Goal: Communication & Community: Answer question/provide support

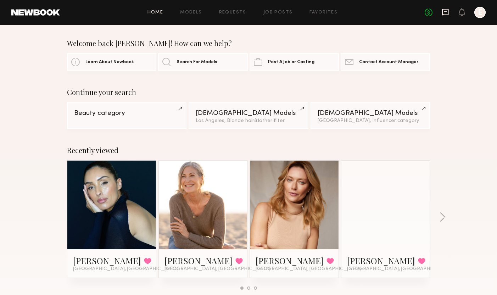
click at [443, 13] on icon at bounding box center [445, 12] width 7 height 7
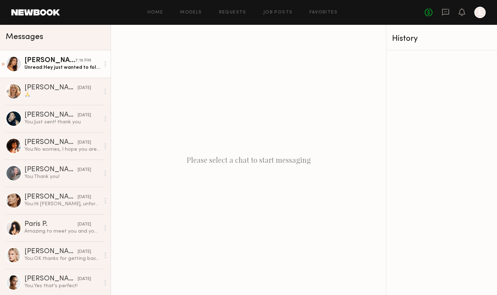
click at [48, 66] on div "Unread: Hey just wanted to follow up again. No worries if you’re unable to send…" at bounding box center [62, 67] width 76 height 7
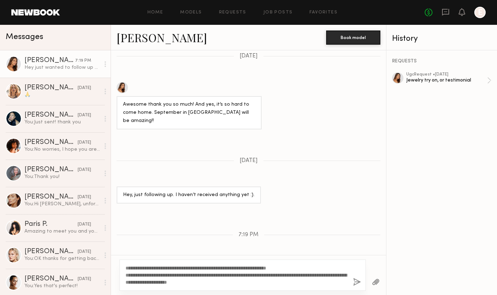
type textarea "**********"
click at [357, 280] on button "button" at bounding box center [357, 282] width 8 height 9
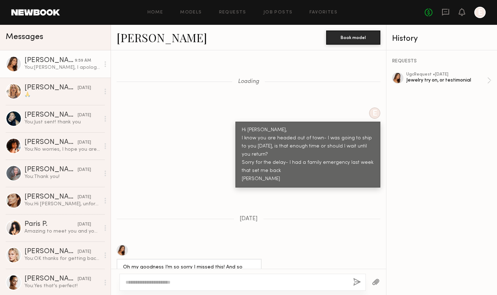
scroll to position [585, 0]
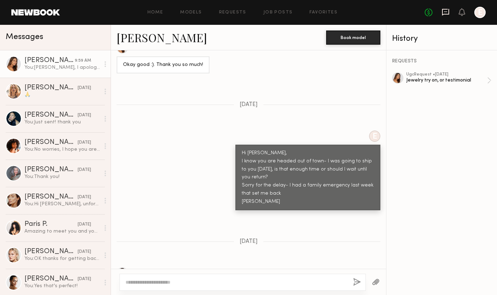
click at [443, 12] on icon at bounding box center [446, 12] width 8 height 8
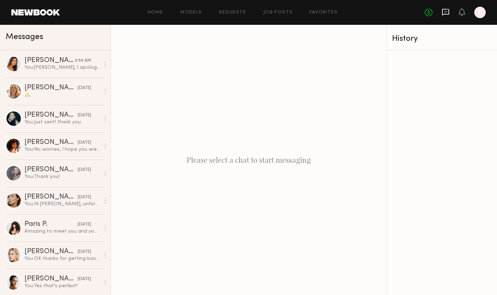
click at [446, 10] on icon at bounding box center [446, 12] width 8 height 8
click at [238, 12] on link "Requests" at bounding box center [232, 12] width 27 height 5
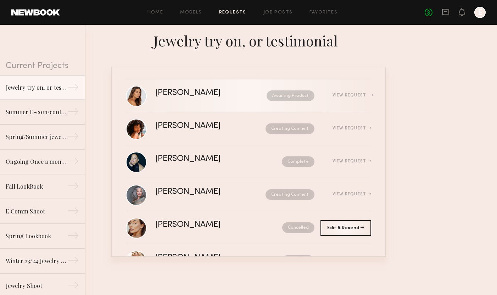
click at [358, 96] on div "View Request" at bounding box center [352, 95] width 39 height 4
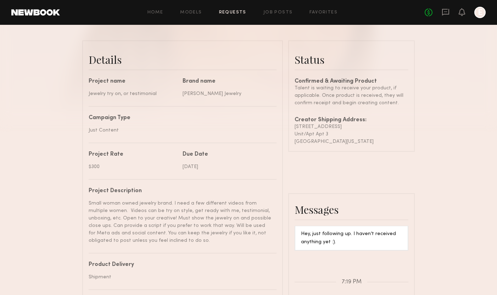
scroll to position [163, 0]
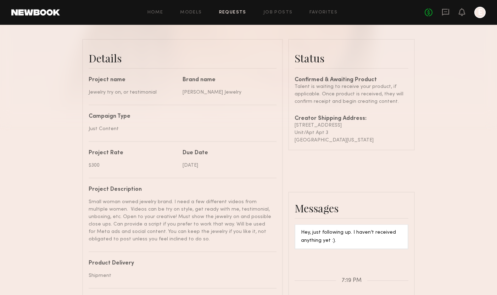
drag, startPoint x: 296, startPoint y: 125, endPoint x: 373, endPoint y: 139, distance: 77.8
click at [373, 139] on div "Confirmed & Awaiting Product Talent is waiting to receive your product, if appl…" at bounding box center [352, 110] width 114 height 67
copy div "[STREET_ADDRESS][US_STATE]"
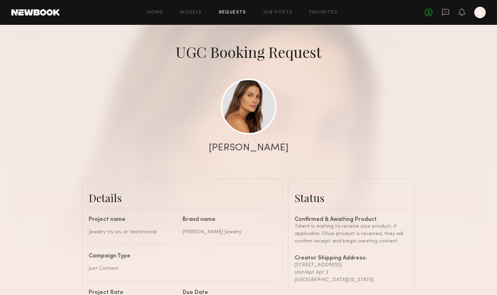
scroll to position [23, 0]
click at [315, 270] on div "Unit/Apt Apt 3" at bounding box center [352, 273] width 114 height 7
drag, startPoint x: 295, startPoint y: 267, endPoint x: 365, endPoint y: 279, distance: 71.2
click at [365, 279] on div "Confirmed & Awaiting Product Talent is waiting to receive your product, if appl…" at bounding box center [352, 251] width 114 height 67
